Goal: Transaction & Acquisition: Purchase product/service

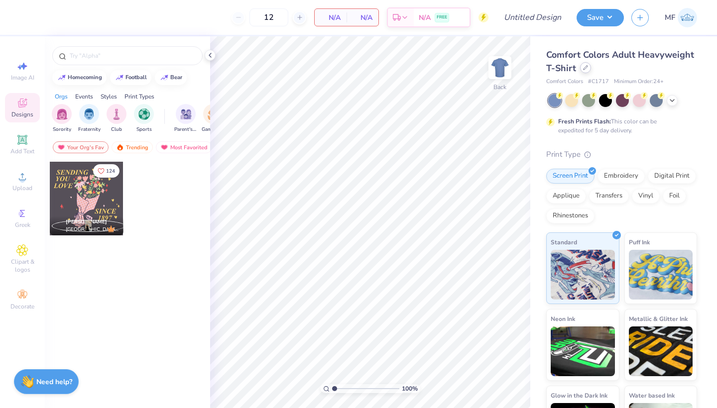
click at [584, 72] on div at bounding box center [585, 67] width 11 height 11
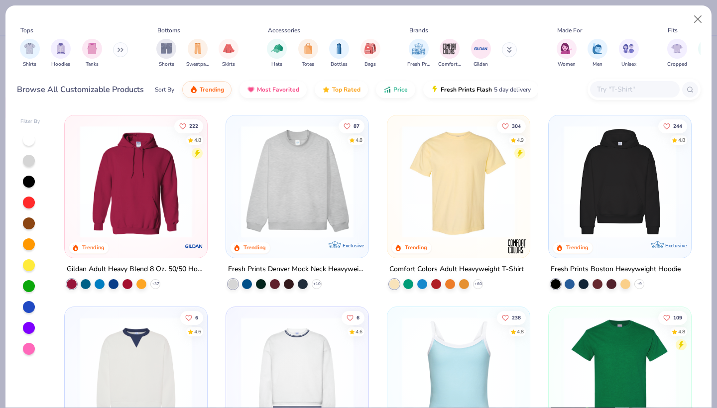
click at [620, 91] on input "text" at bounding box center [634, 89] width 77 height 11
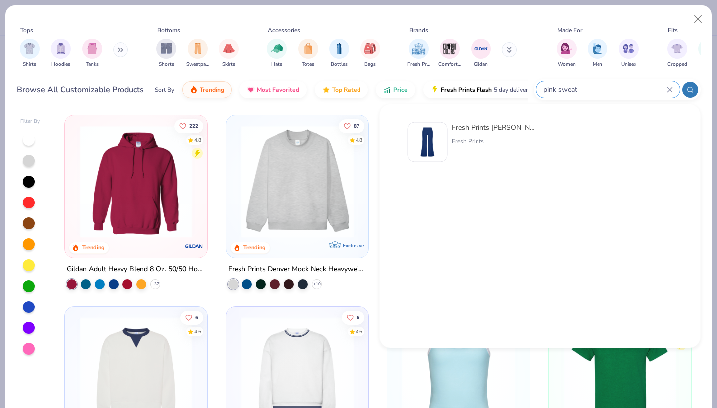
type input "pink sweat"
click at [439, 131] on img at bounding box center [427, 142] width 31 height 31
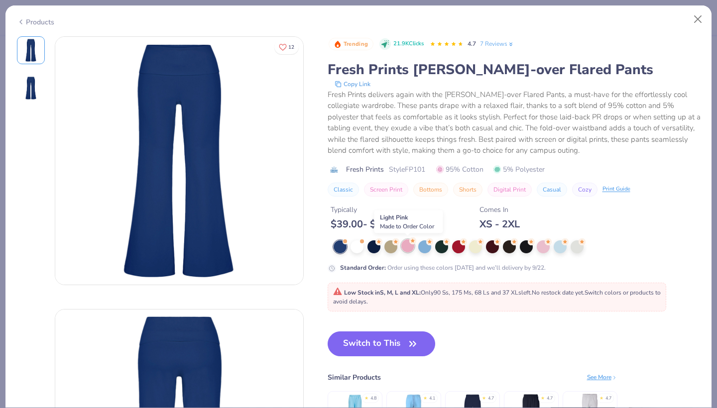
click at [402, 251] on div at bounding box center [407, 245] width 13 height 13
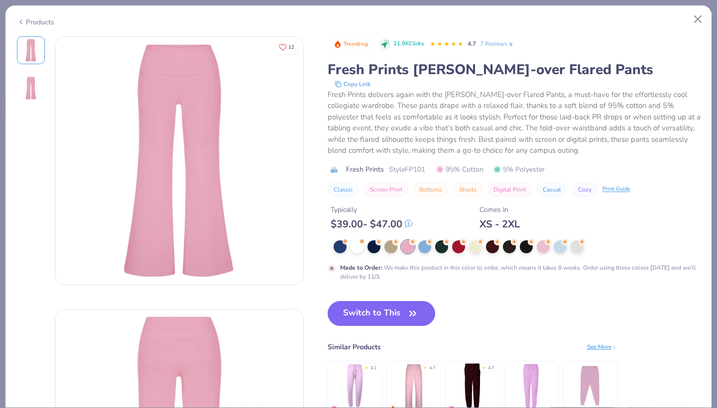
click at [37, 23] on div "Products" at bounding box center [35, 22] width 37 height 10
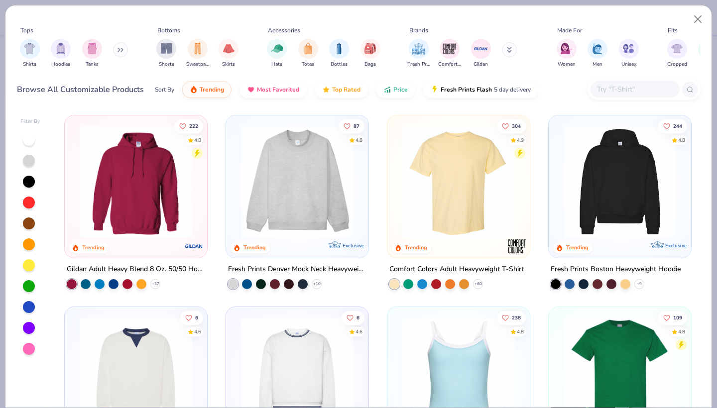
click at [625, 91] on input "text" at bounding box center [634, 89] width 77 height 11
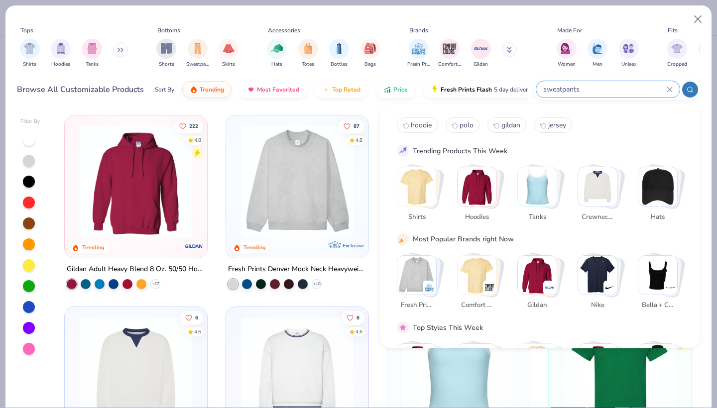
type input "sweatpants"
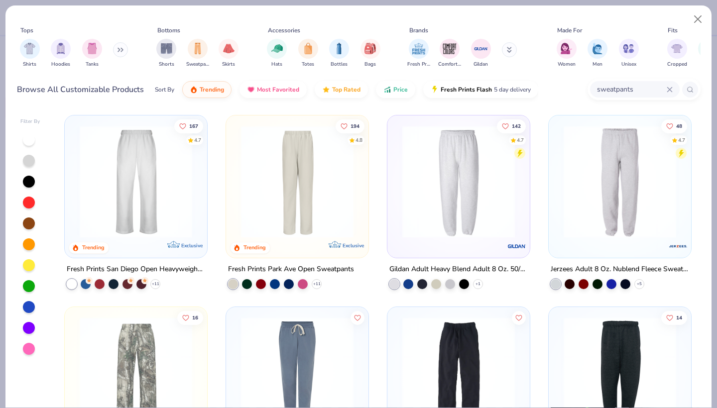
click at [29, 346] on div at bounding box center [29, 349] width 12 height 12
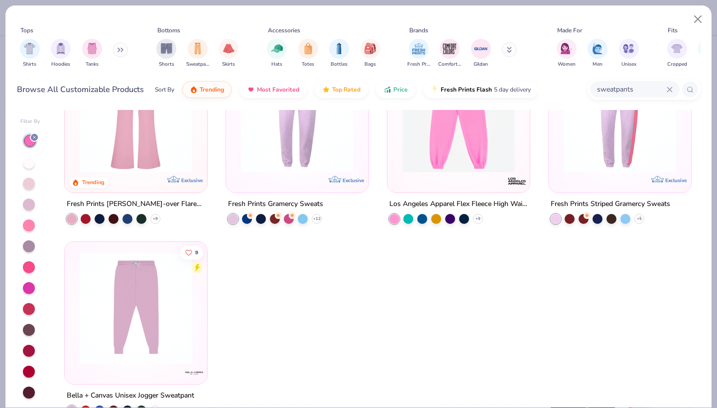
scroll to position [178, 0]
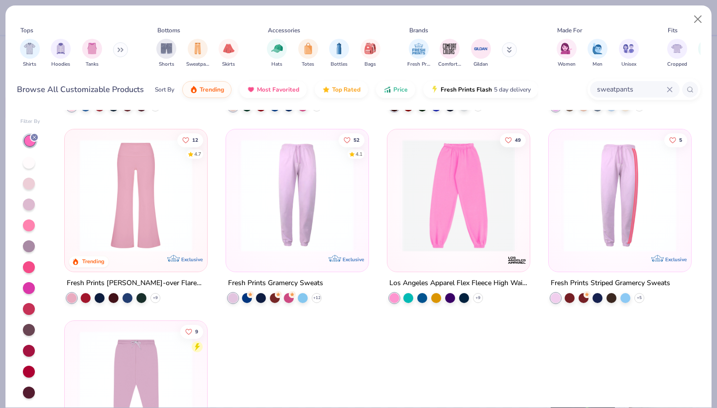
click at [270, 228] on img at bounding box center [297, 195] width 122 height 113
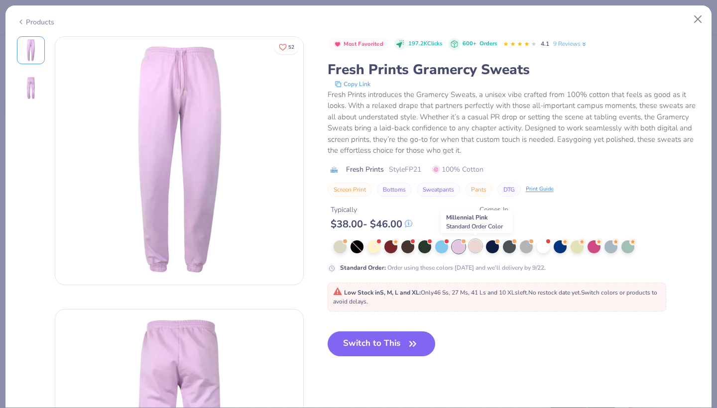
click at [479, 244] on div at bounding box center [475, 245] width 13 height 13
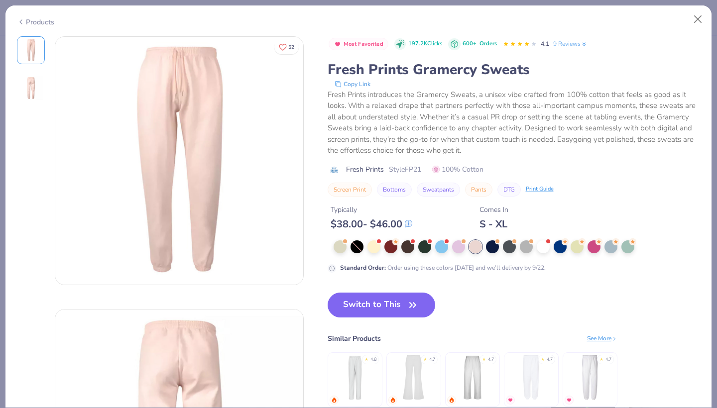
click at [31, 19] on div "Products" at bounding box center [35, 22] width 37 height 10
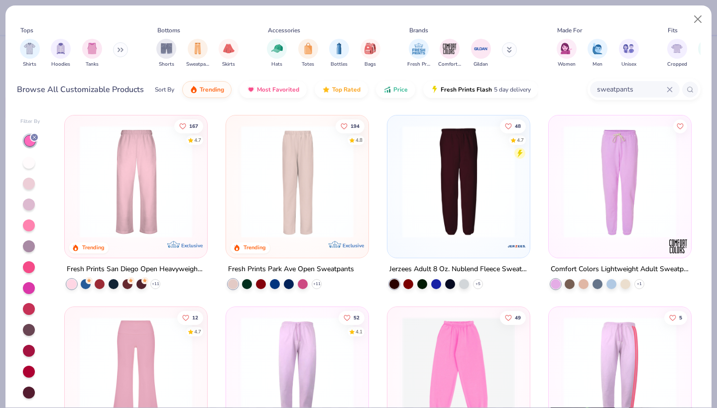
click at [669, 90] on icon at bounding box center [669, 89] width 4 height 4
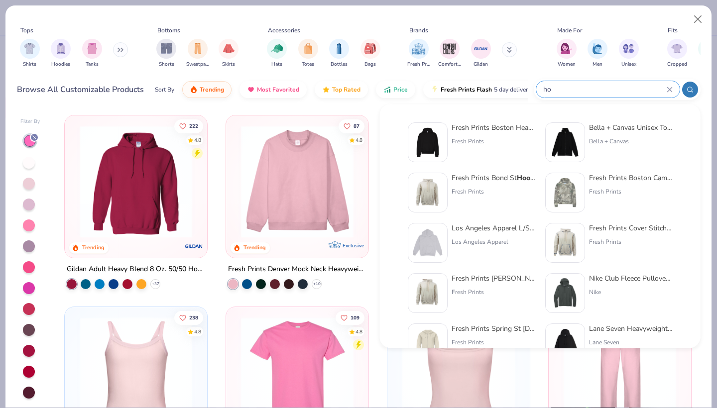
type input "h"
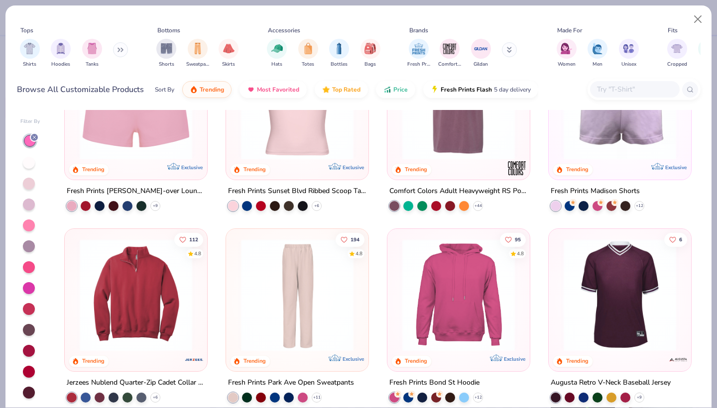
scroll to position [654, 0]
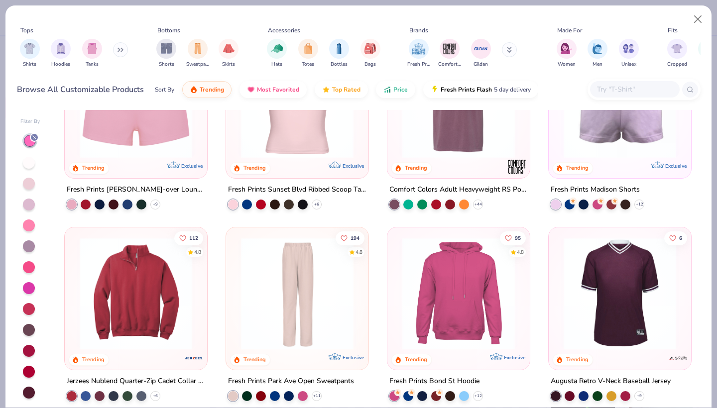
click at [630, 146] on img at bounding box center [620, 102] width 122 height 113
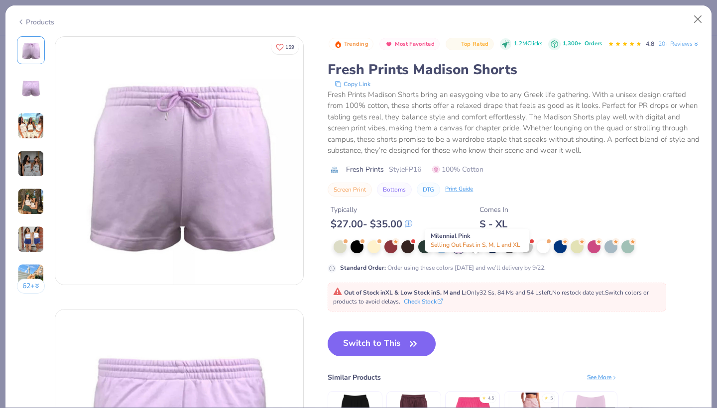
click at [481, 242] on div at bounding box center [481, 240] width 4 height 4
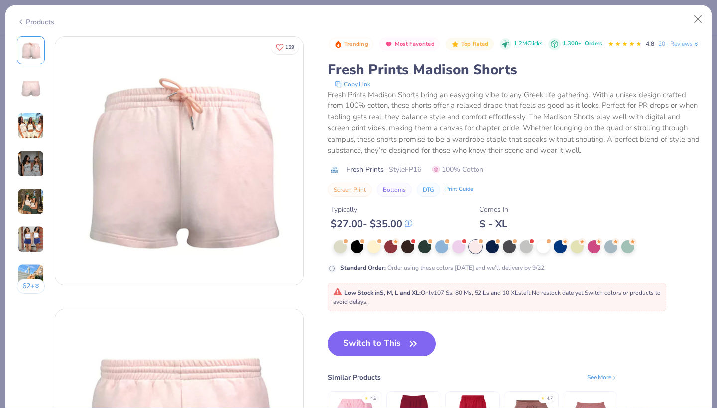
click at [25, 20] on div "Products" at bounding box center [35, 22] width 37 height 10
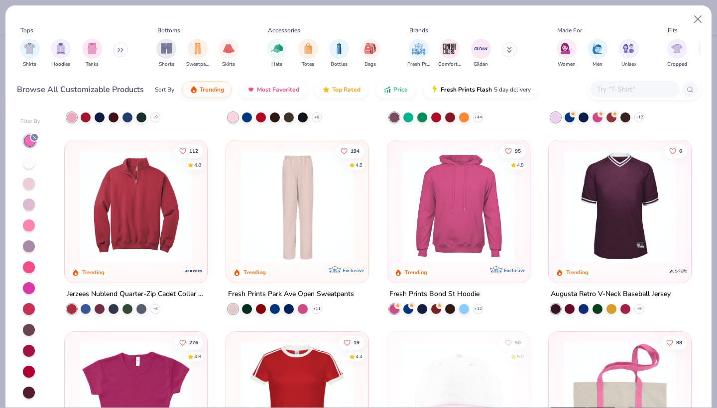
scroll to position [719, 0]
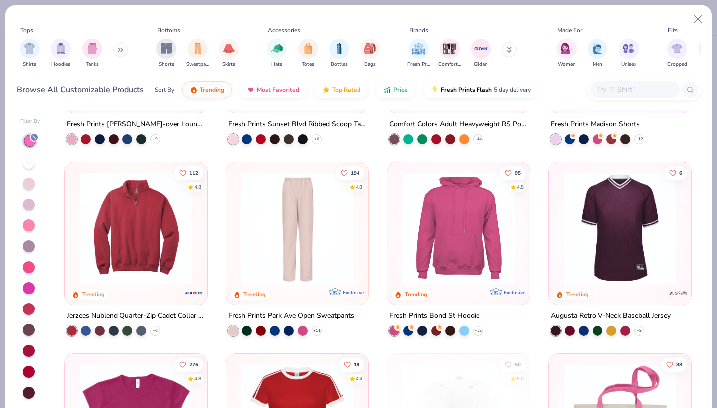
click at [422, 230] on img at bounding box center [458, 228] width 122 height 113
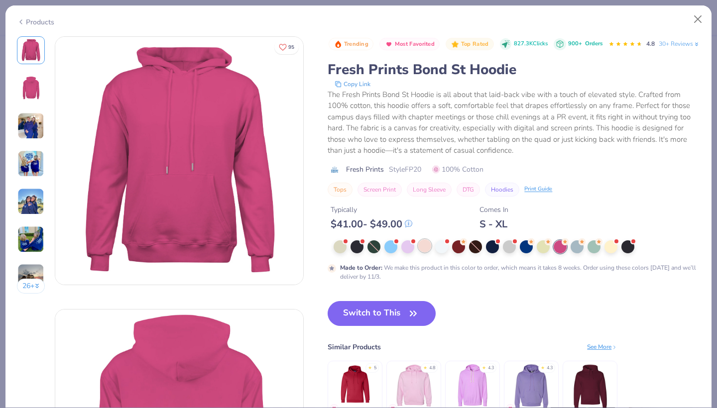
click at [423, 252] on div at bounding box center [424, 245] width 13 height 13
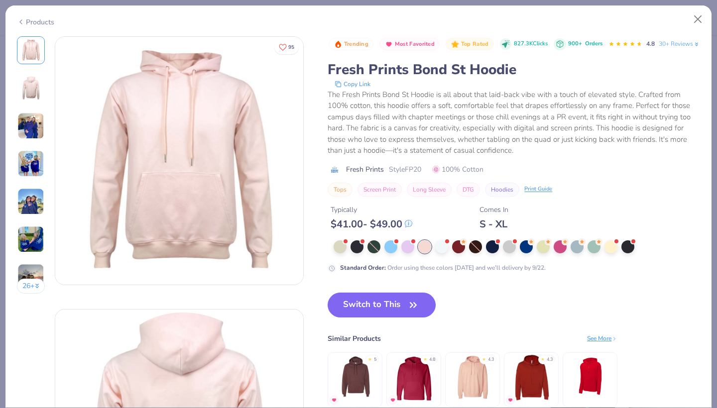
click at [23, 19] on icon at bounding box center [21, 22] width 8 height 12
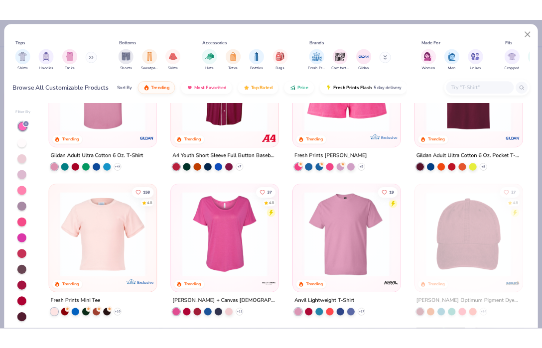
scroll to position [1672, 0]
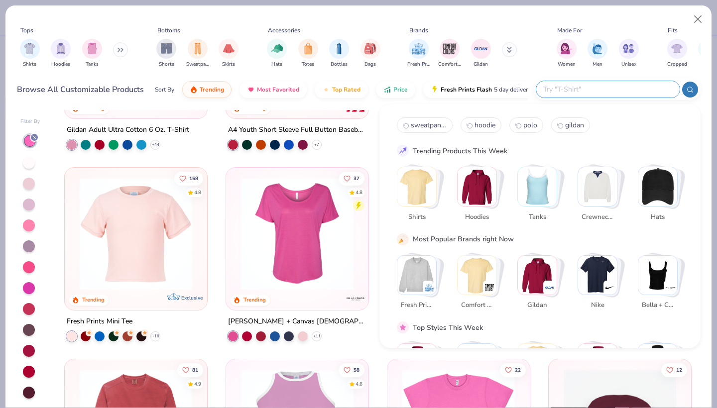
click at [616, 90] on input "text" at bounding box center [607, 89] width 130 height 11
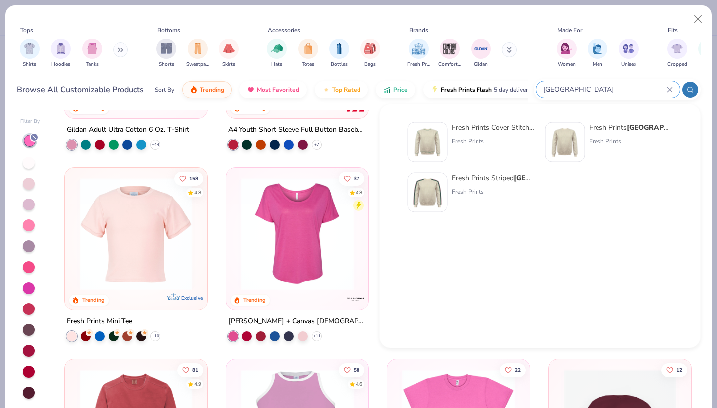
type input "[GEOGRAPHIC_DATA]"
click at [425, 134] on img at bounding box center [427, 142] width 31 height 31
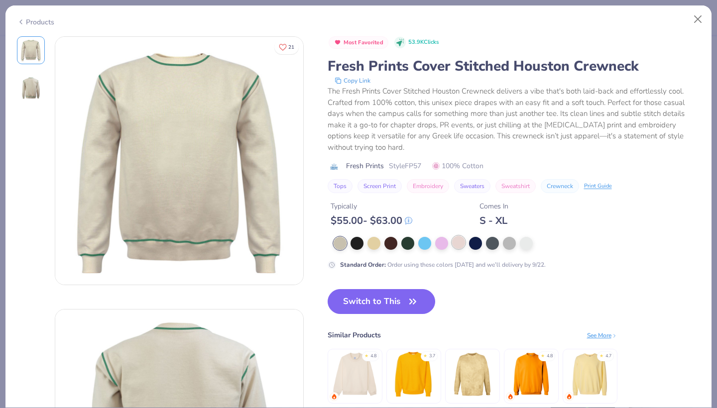
click at [456, 241] on div at bounding box center [458, 242] width 13 height 13
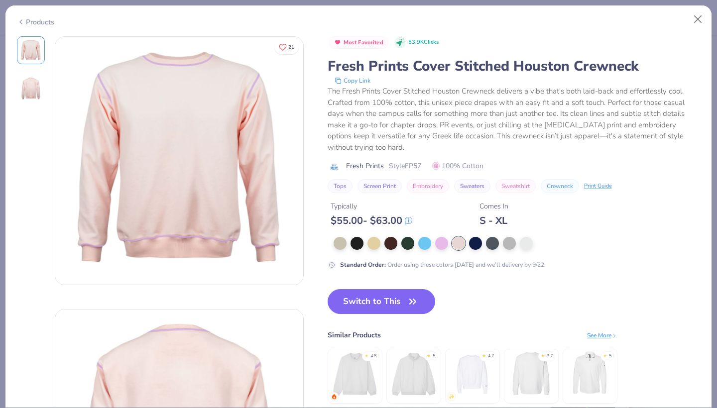
click at [25, 18] on div "Products" at bounding box center [35, 22] width 37 height 10
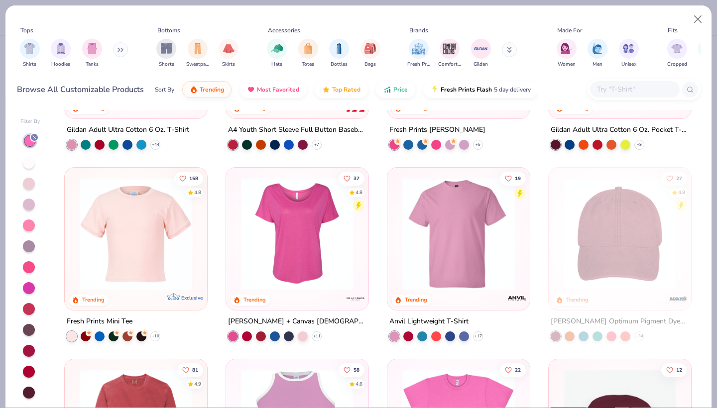
click at [634, 82] on div at bounding box center [635, 89] width 90 height 16
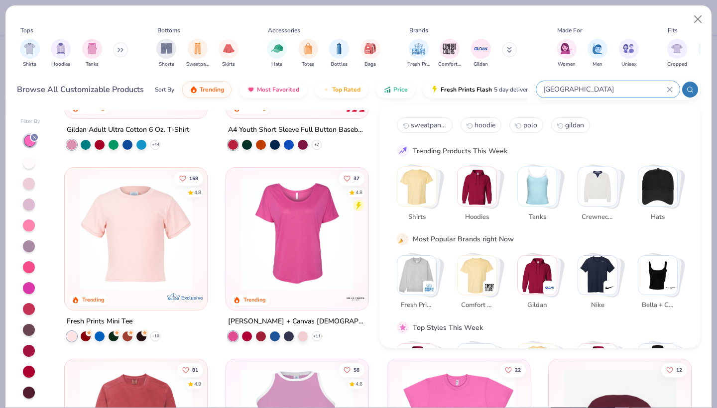
type input "[GEOGRAPHIC_DATA]"
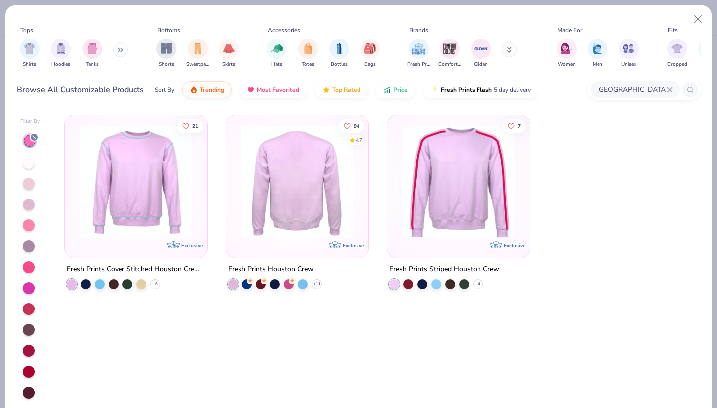
click at [338, 198] on img at bounding box center [297, 181] width 122 height 113
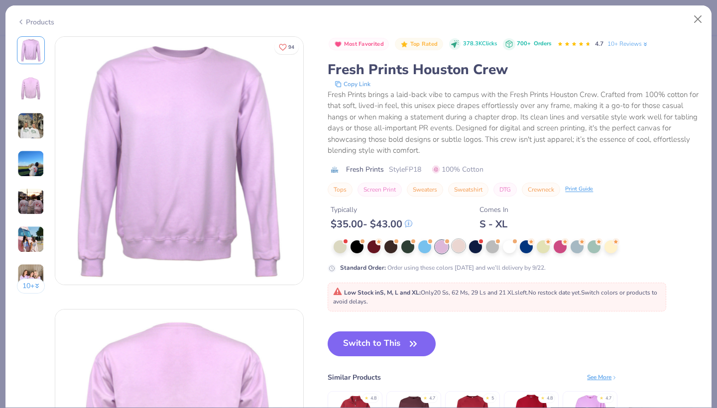
click at [459, 246] on div at bounding box center [458, 245] width 13 height 13
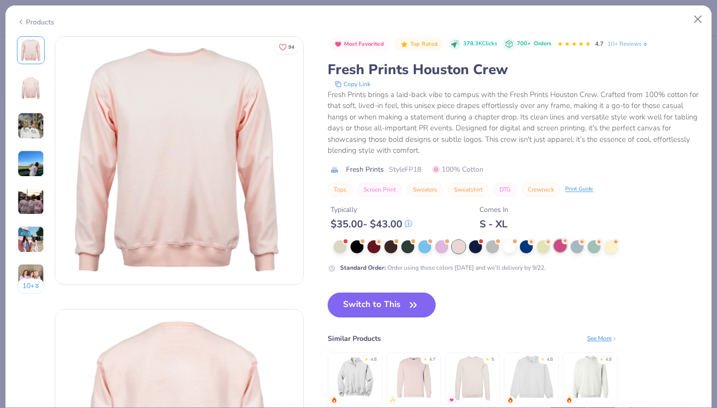
click at [563, 249] on div at bounding box center [560, 245] width 13 height 13
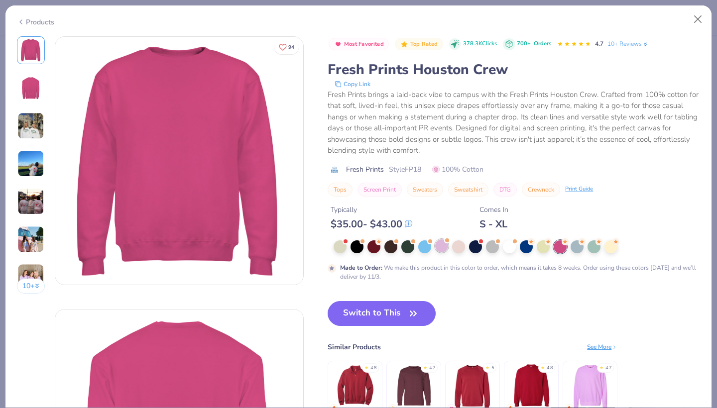
click at [443, 247] on div at bounding box center [441, 245] width 13 height 13
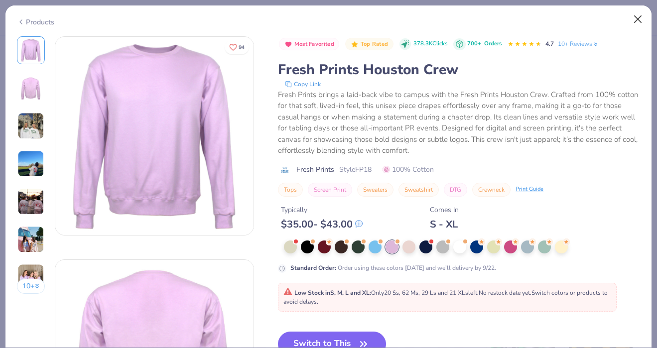
click at [639, 18] on button "Close" at bounding box center [637, 19] width 19 height 19
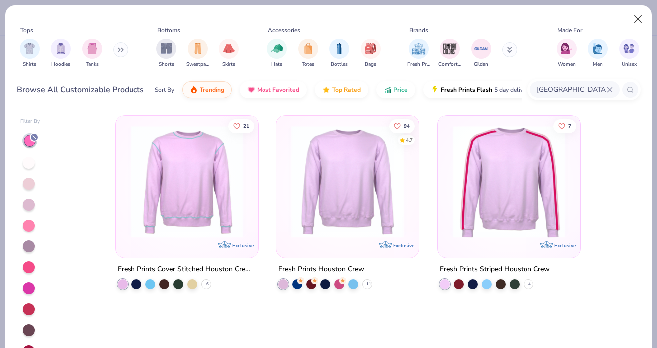
click at [638, 18] on button "Close" at bounding box center [637, 19] width 19 height 19
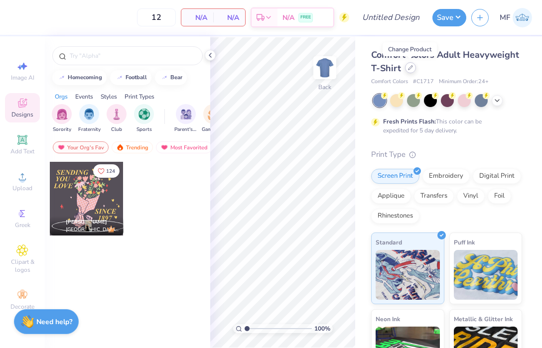
click at [410, 71] on div at bounding box center [410, 67] width 11 height 11
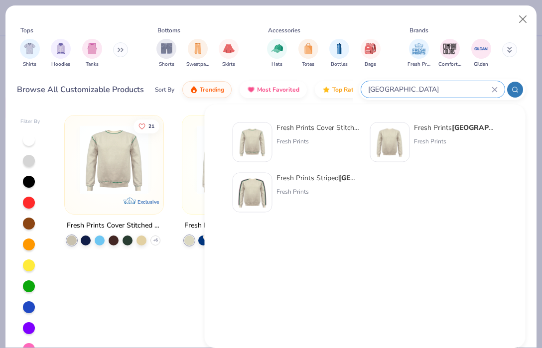
drag, startPoint x: 453, startPoint y: 88, endPoint x: 302, endPoint y: 82, distance: 151.5
click at [302, 82] on div "Browse All Customizable Products Sort By Trending Most Favorited Top Rated Pric…" at bounding box center [271, 90] width 508 height 28
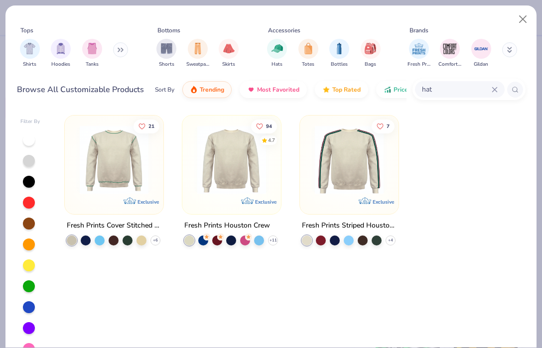
type input "hat"
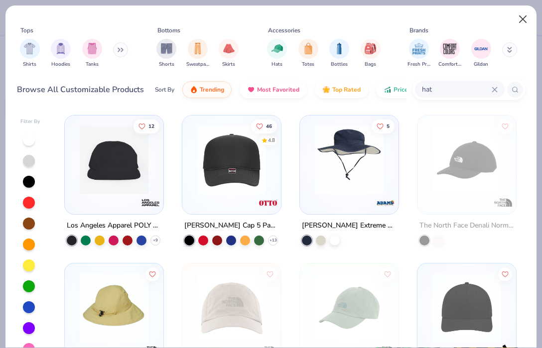
click at [523, 18] on button "Close" at bounding box center [522, 19] width 19 height 19
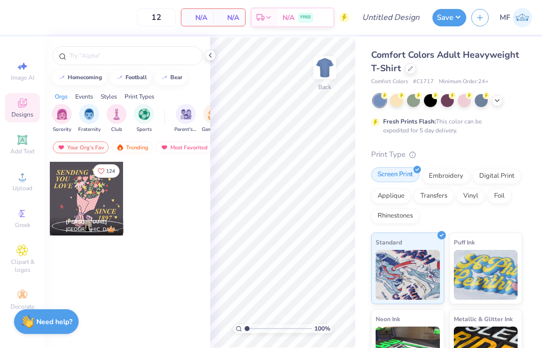
click at [406, 172] on div "Screen Print" at bounding box center [395, 174] width 48 height 15
click at [410, 68] on icon at bounding box center [410, 67] width 5 height 5
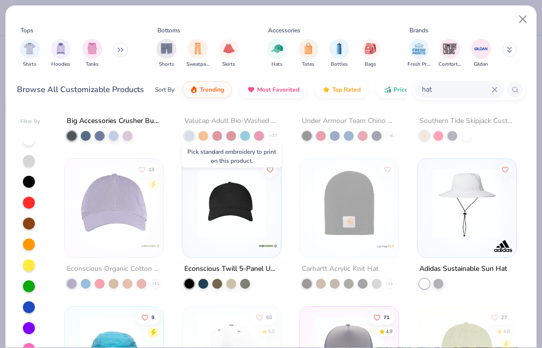
scroll to position [698, 0]
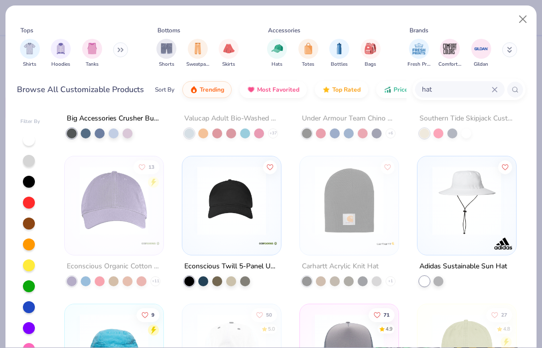
click at [234, 197] on img at bounding box center [231, 200] width 79 height 69
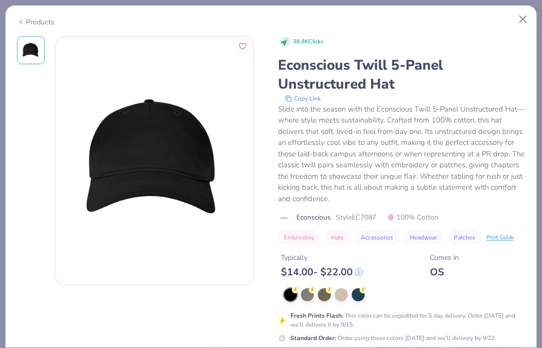
click at [36, 21] on div "Products" at bounding box center [35, 22] width 37 height 10
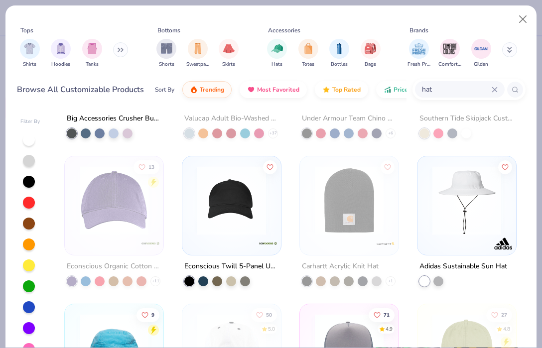
click at [29, 139] on div at bounding box center [29, 140] width 12 height 12
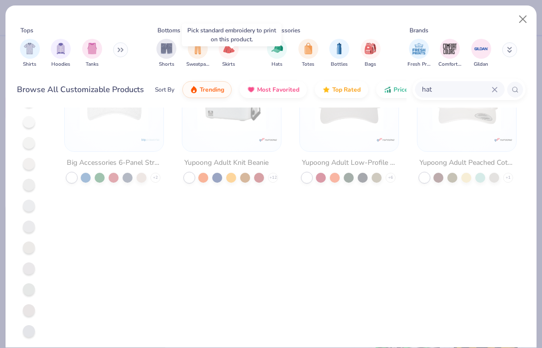
scroll to position [62, 0]
